Goal: Task Accomplishment & Management: Use online tool/utility

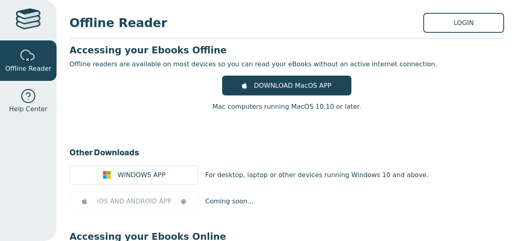
click at [459, 38] on div at bounding box center [286, 39] width 435 height 2
click at [459, 23] on link "LOGIN" at bounding box center [463, 23] width 81 height 20
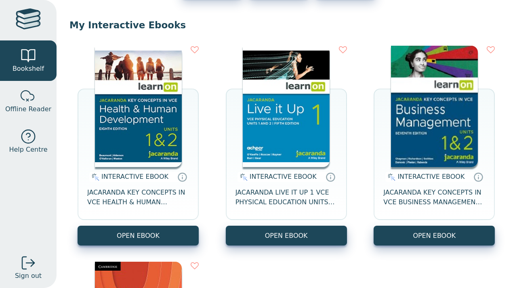
scroll to position [80, 0]
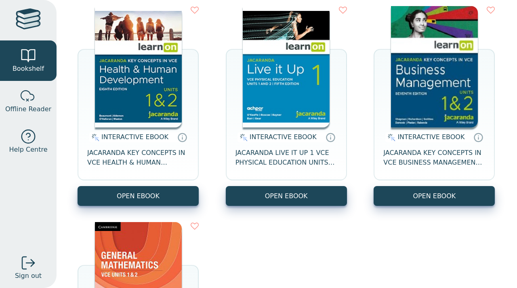
scroll to position [105, 0]
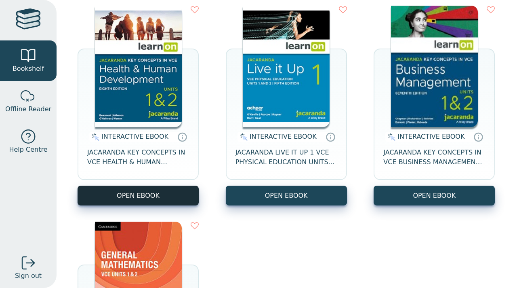
click at [145, 205] on button "OPEN EBOOK" at bounding box center [138, 195] width 121 height 20
